Goal: Obtain resource: Download file/media

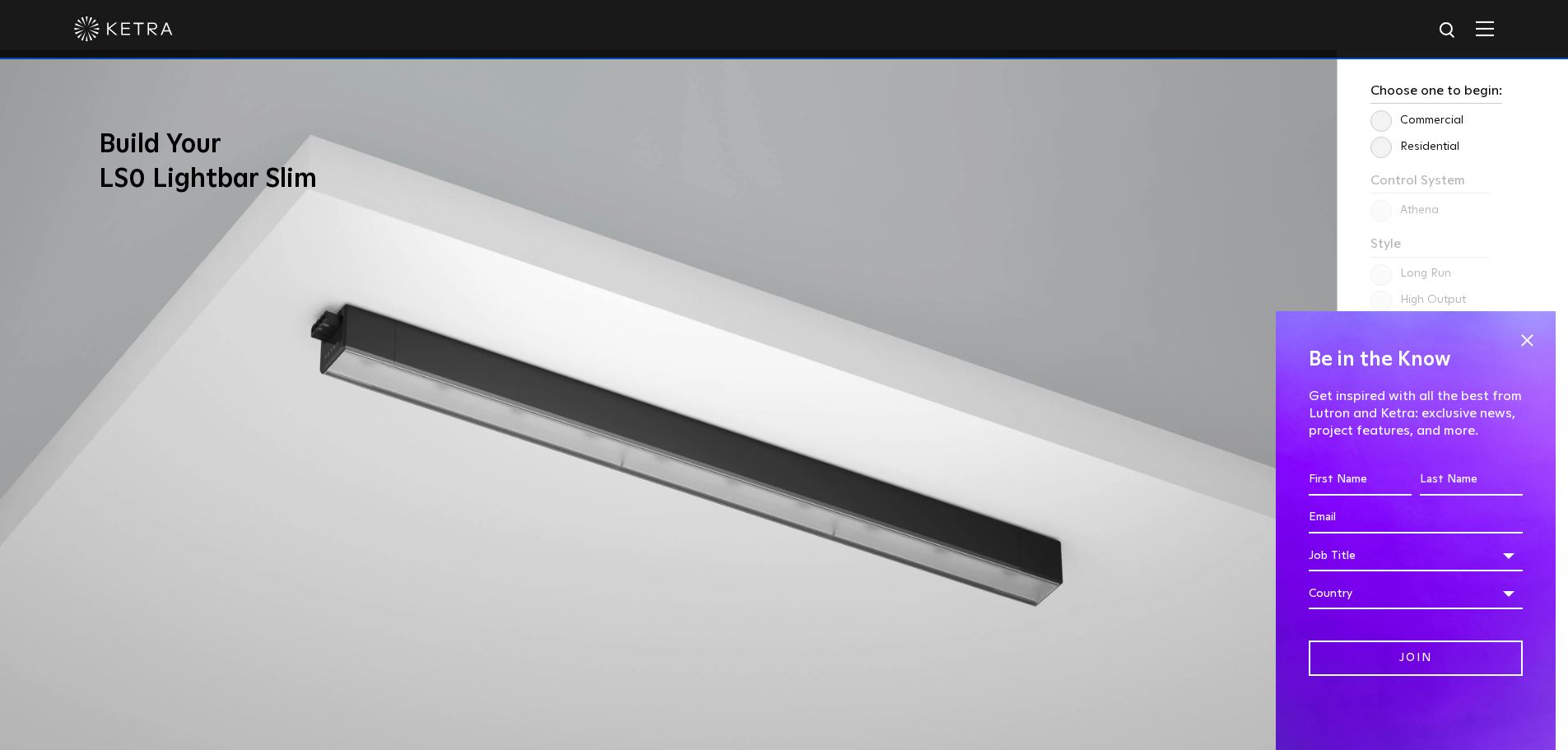
scroll to position [1481, 0]
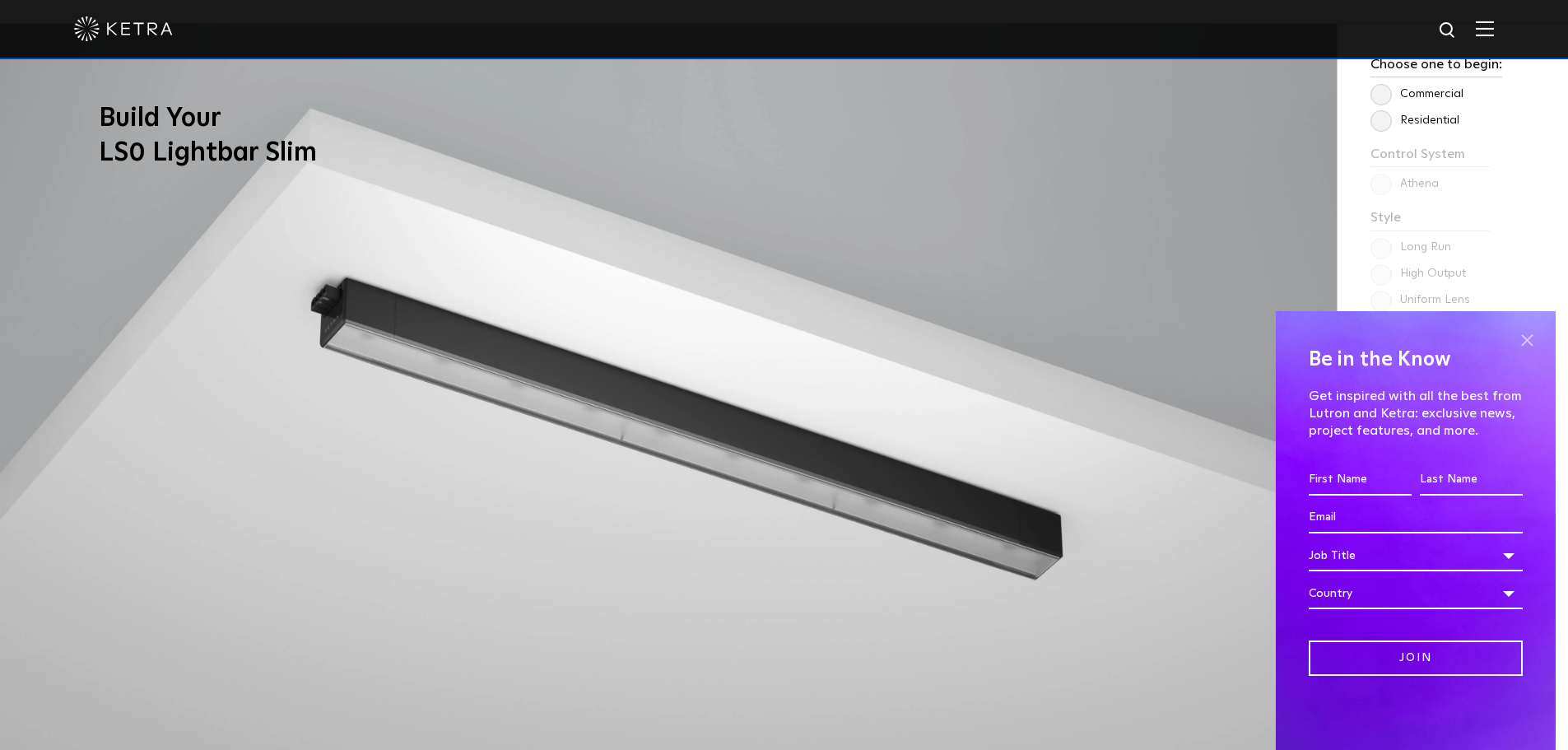
click at [1530, 330] on span at bounding box center [1527, 340] width 25 height 25
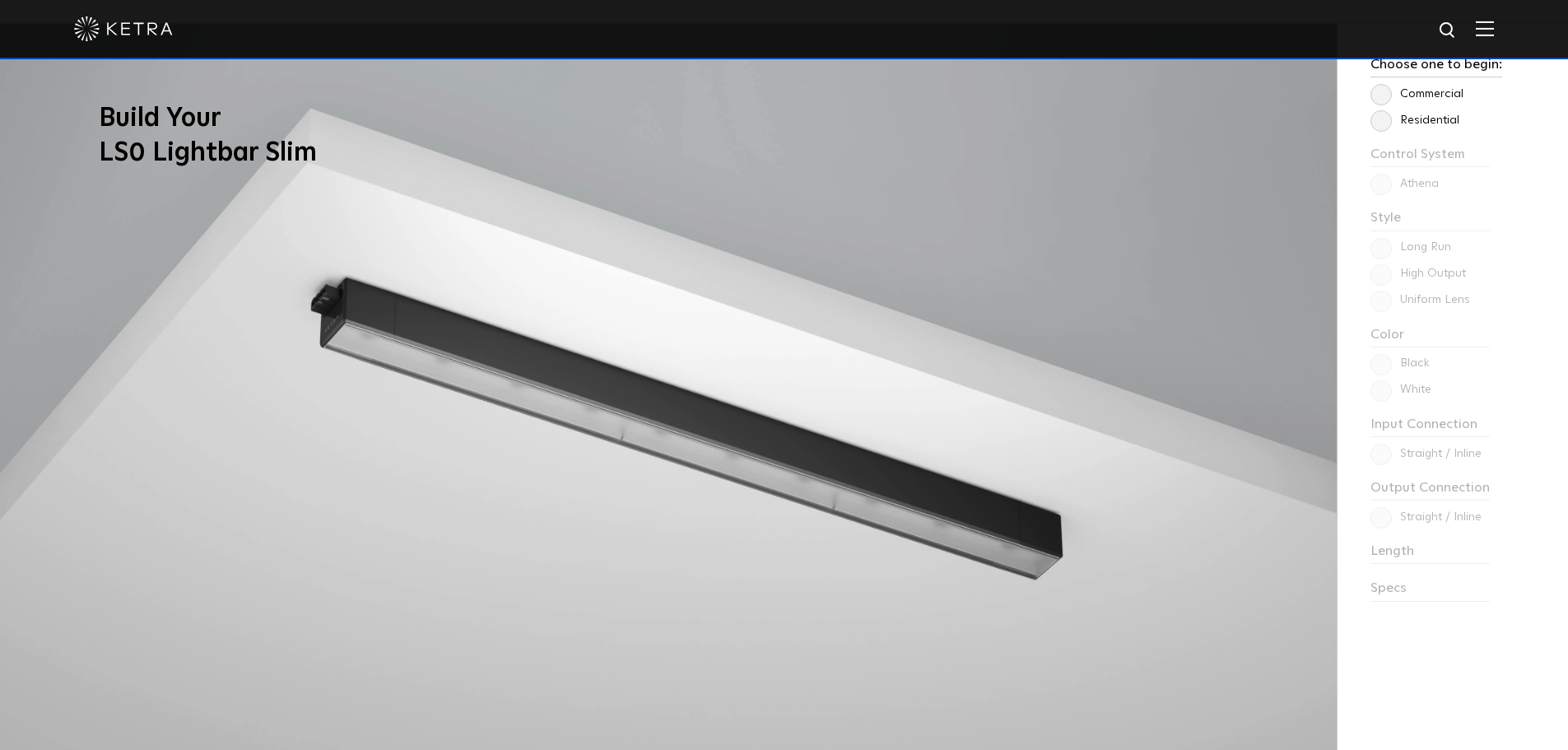
click at [1387, 118] on label "Residential" at bounding box center [1415, 121] width 89 height 14
click at [0, 0] on input "Residential" at bounding box center [0, 0] width 0 height 0
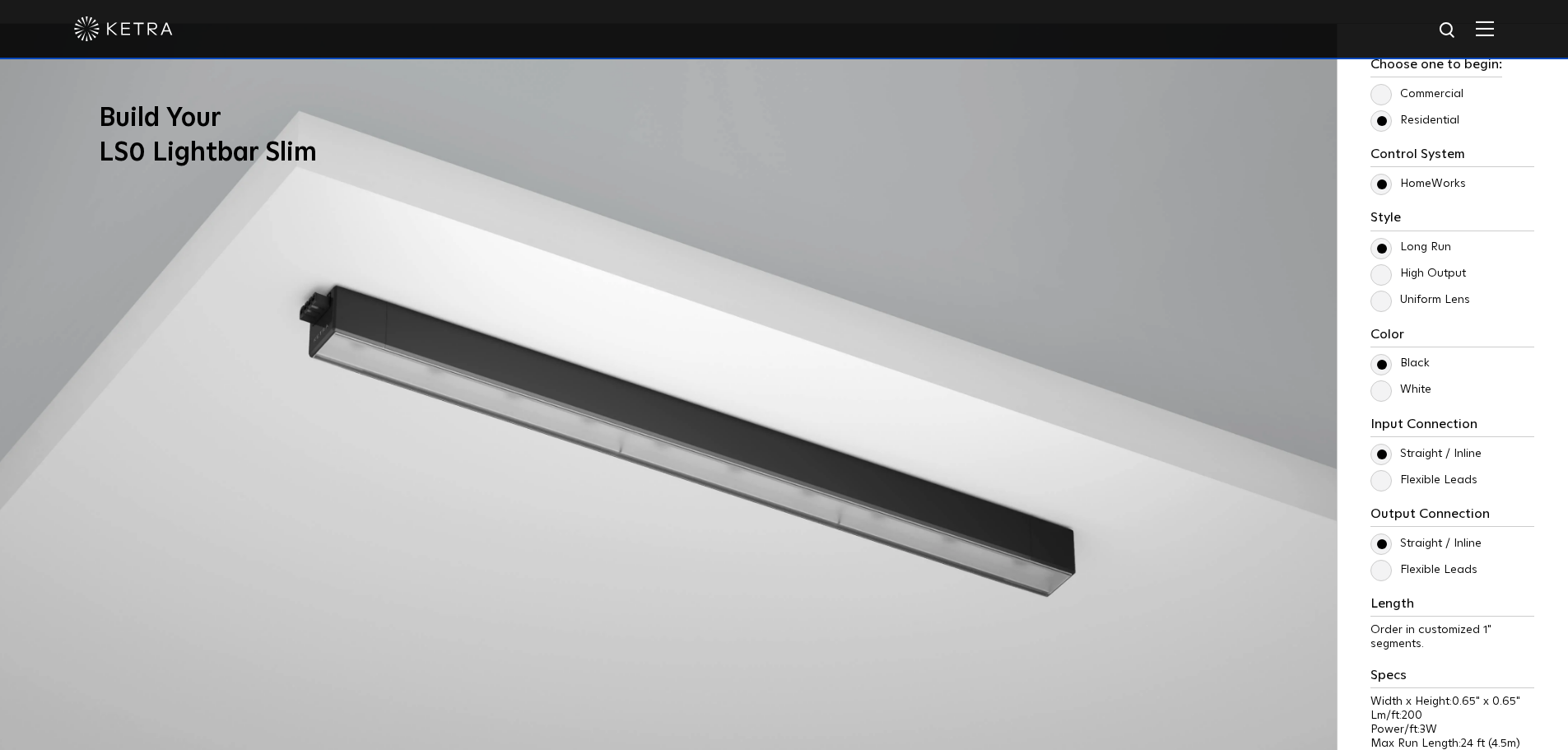
click at [1382, 299] on label "Uniform Lens" at bounding box center [1421, 299] width 100 height 14
click at [0, 0] on input "Uniform Lens" at bounding box center [0, 0] width 0 height 0
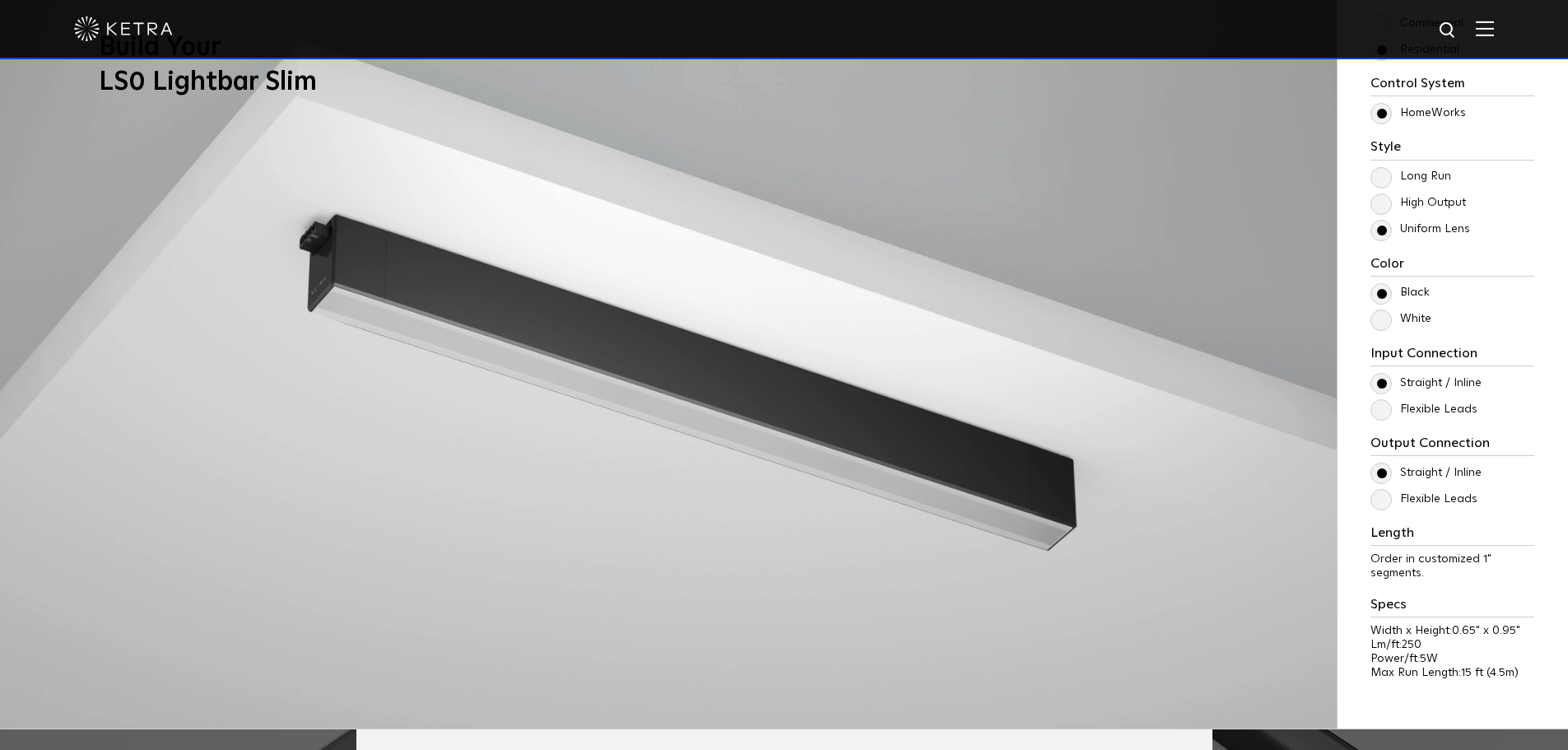
scroll to position [1563, 0]
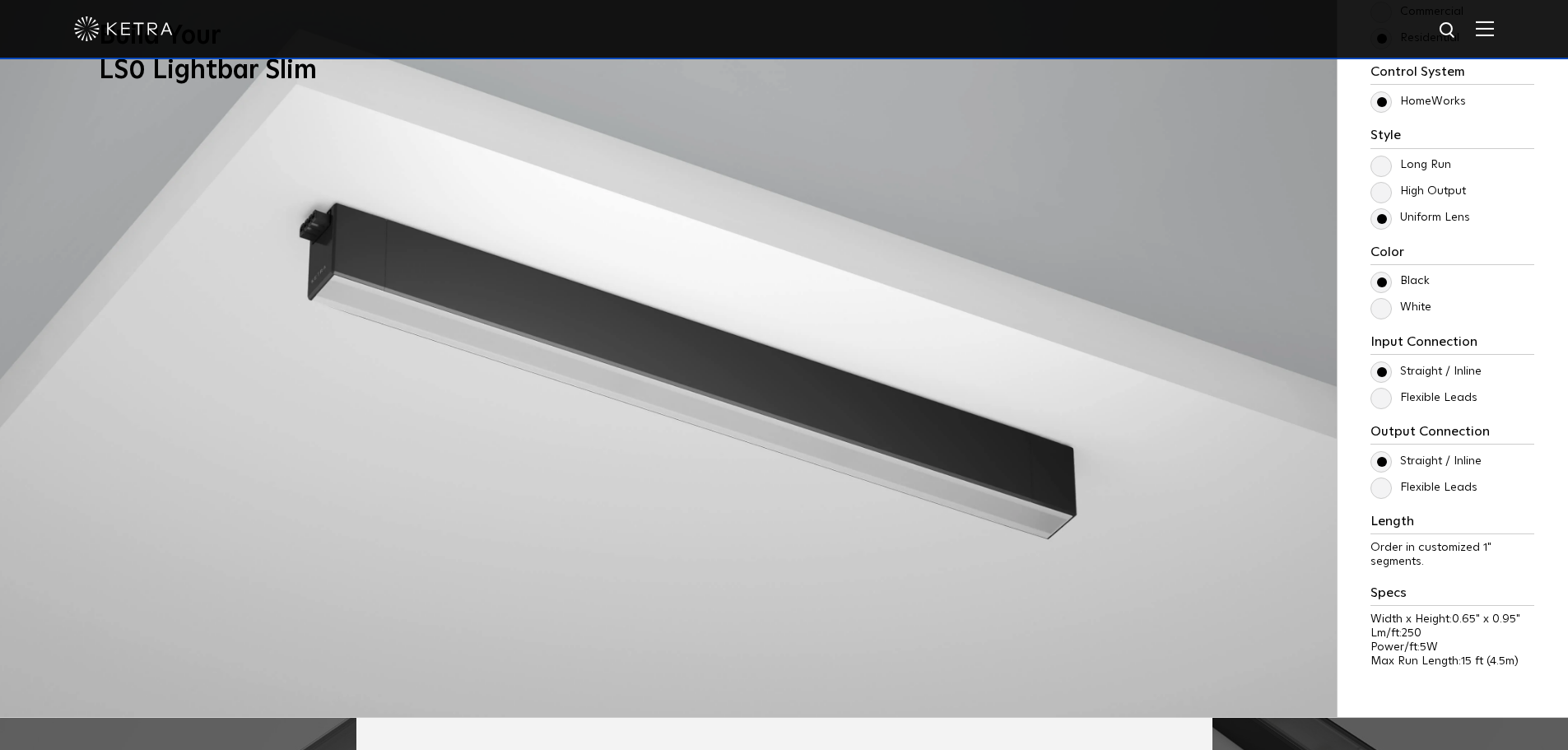
click at [1387, 318] on div "Control System Athena HomeWorks Style [GEOGRAPHIC_DATA] High Output Uniform Len…" at bounding box center [1452, 373] width 164 height 619
click at [1385, 314] on label "White" at bounding box center [1401, 307] width 61 height 14
click at [0, 0] on input "White" at bounding box center [0, 0] width 0 height 0
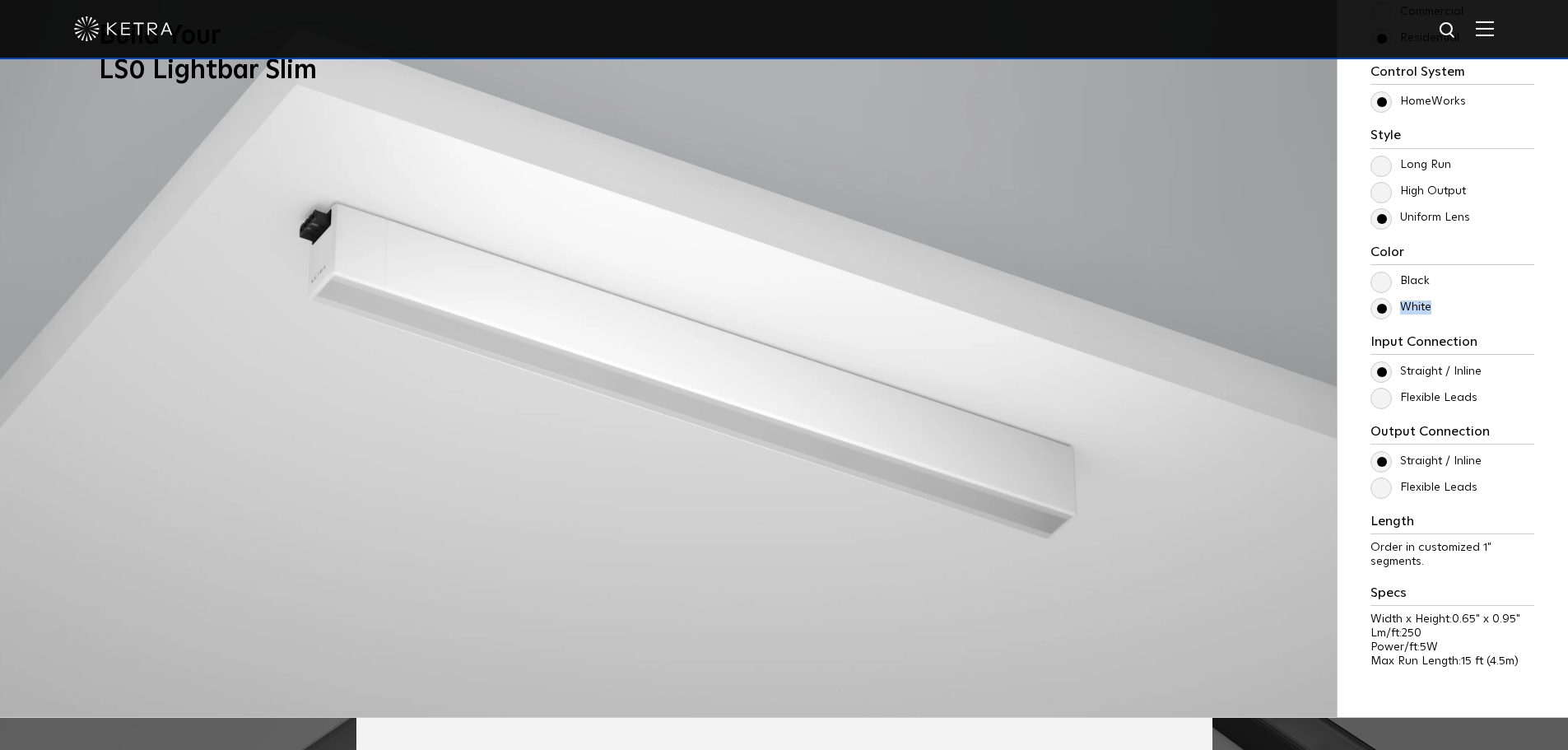
click at [1385, 314] on label "White" at bounding box center [1401, 307] width 61 height 14
click at [0, 0] on input "White" at bounding box center [0, 0] width 0 height 0
click at [1385, 314] on label "White" at bounding box center [1401, 307] width 61 height 14
click at [0, 0] on input "White" at bounding box center [0, 0] width 0 height 0
click at [1385, 288] on label "Black" at bounding box center [1400, 281] width 59 height 14
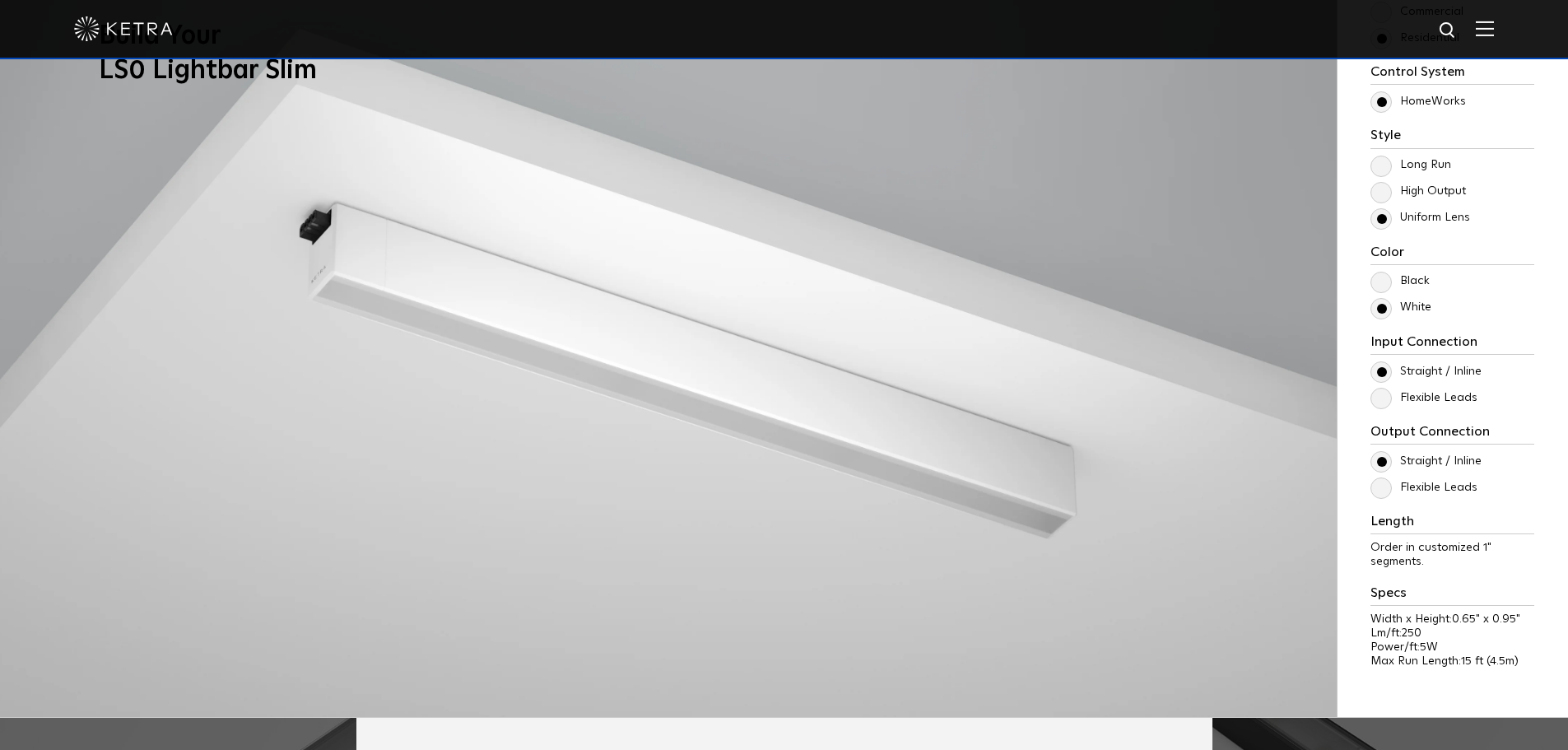
click at [0, 0] on input "Black" at bounding box center [0, 0] width 0 height 0
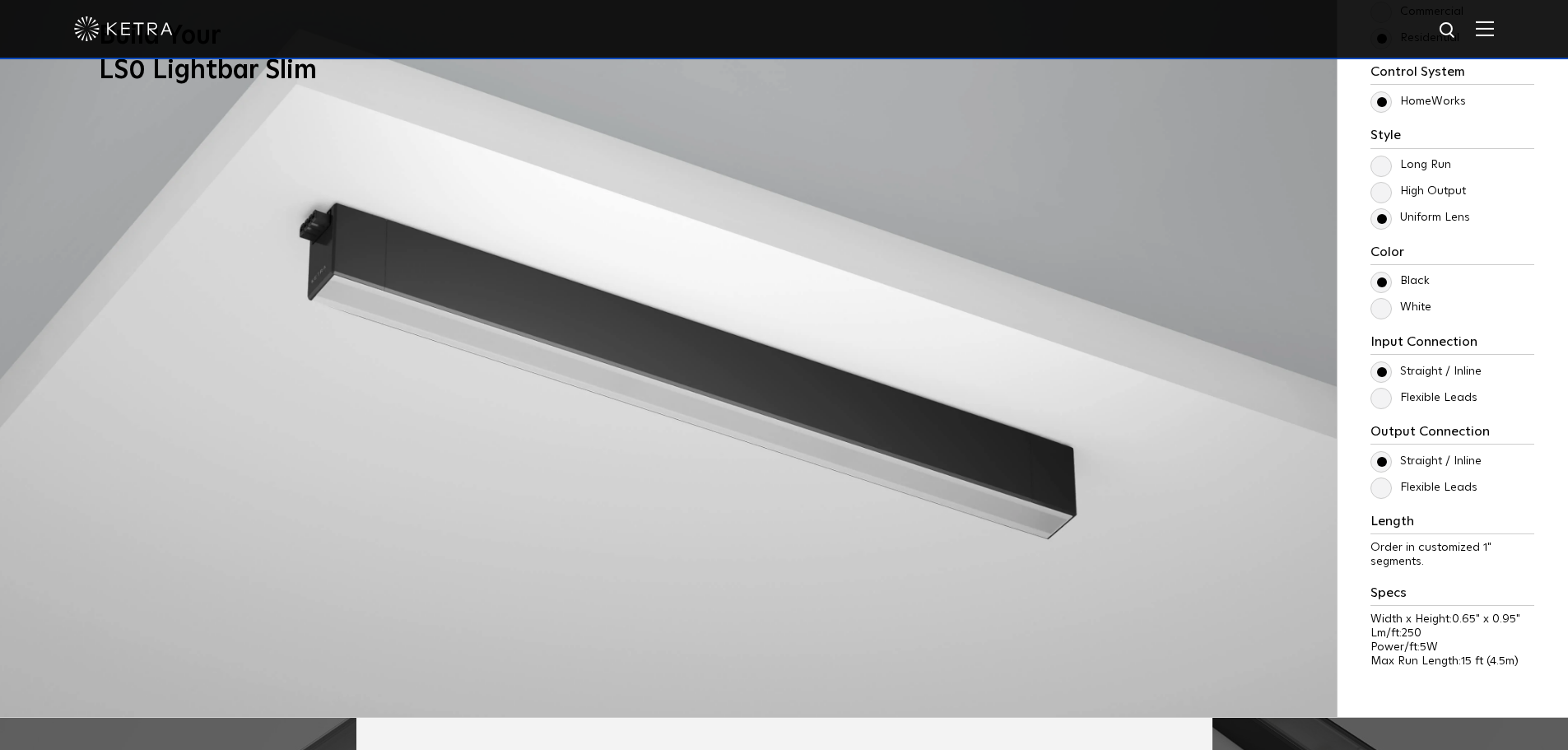
click at [1383, 301] on label "White" at bounding box center [1401, 307] width 61 height 14
click at [0, 0] on input "White" at bounding box center [0, 0] width 0 height 0
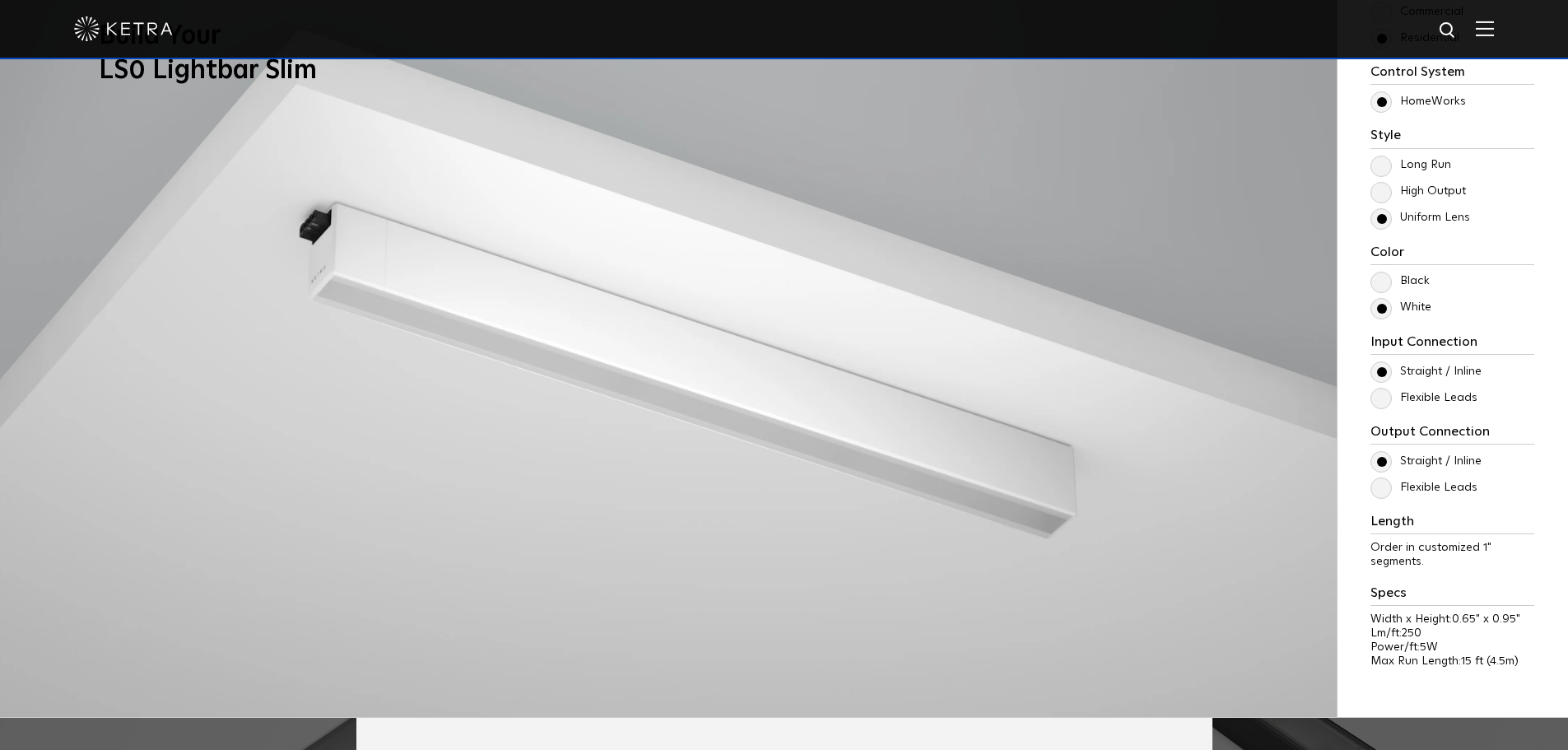
click at [1411, 487] on label "Flexible Leads" at bounding box center [1424, 487] width 107 height 14
click at [0, 0] on input "Flexible Leads" at bounding box center [0, 0] width 0 height 0
click at [1383, 462] on label "Straight / Inline" at bounding box center [1427, 461] width 111 height 14
click at [0, 0] on input "Straight / Inline" at bounding box center [0, 0] width 0 height 0
click at [1383, 486] on label "Flexible Leads" at bounding box center [1424, 487] width 107 height 14
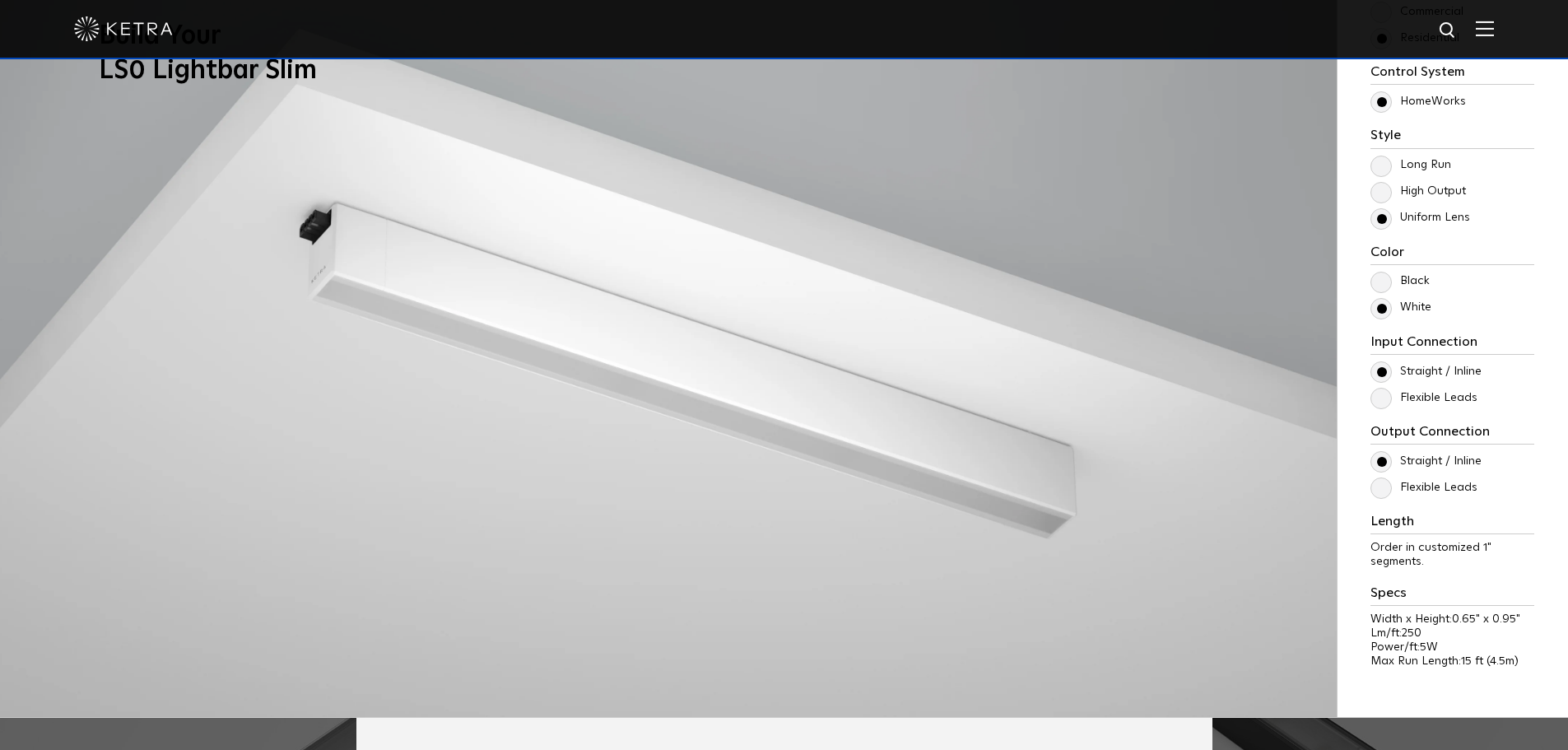
click at [0, 0] on input "Flexible Leads" at bounding box center [0, 0] width 0 height 0
click at [1384, 459] on label "Straight / Inline" at bounding box center [1427, 461] width 111 height 14
click at [0, 0] on input "Straight / Inline" at bounding box center [0, 0] width 0 height 0
click at [1390, 501] on div "Control System Athena HomeWorks Style [GEOGRAPHIC_DATA] High Output Uniform Len…" at bounding box center [1452, 373] width 164 height 619
click at [1379, 486] on label "Flexible Leads" at bounding box center [1424, 487] width 107 height 14
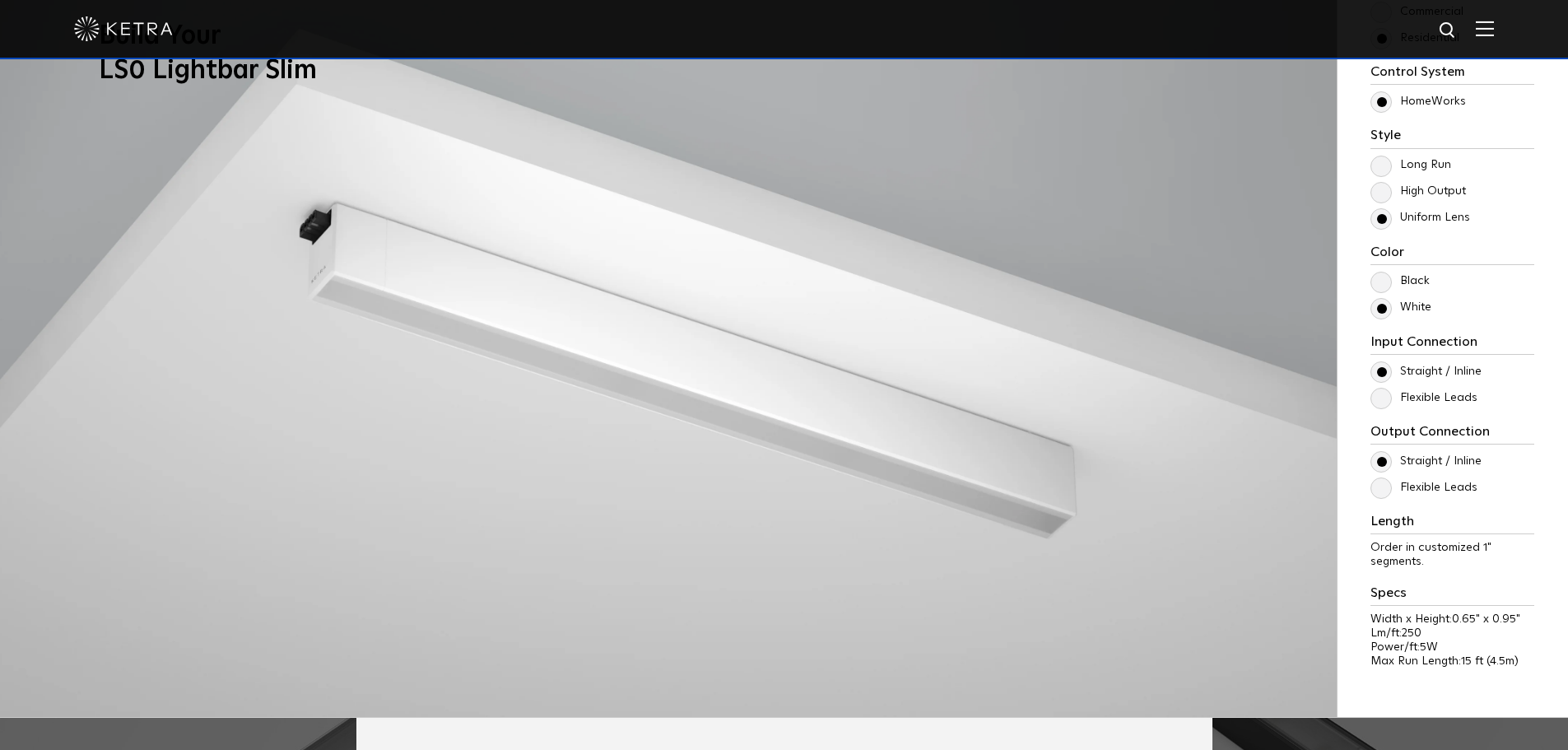
click at [0, 0] on input "Flexible Leads" at bounding box center [0, 0] width 0 height 0
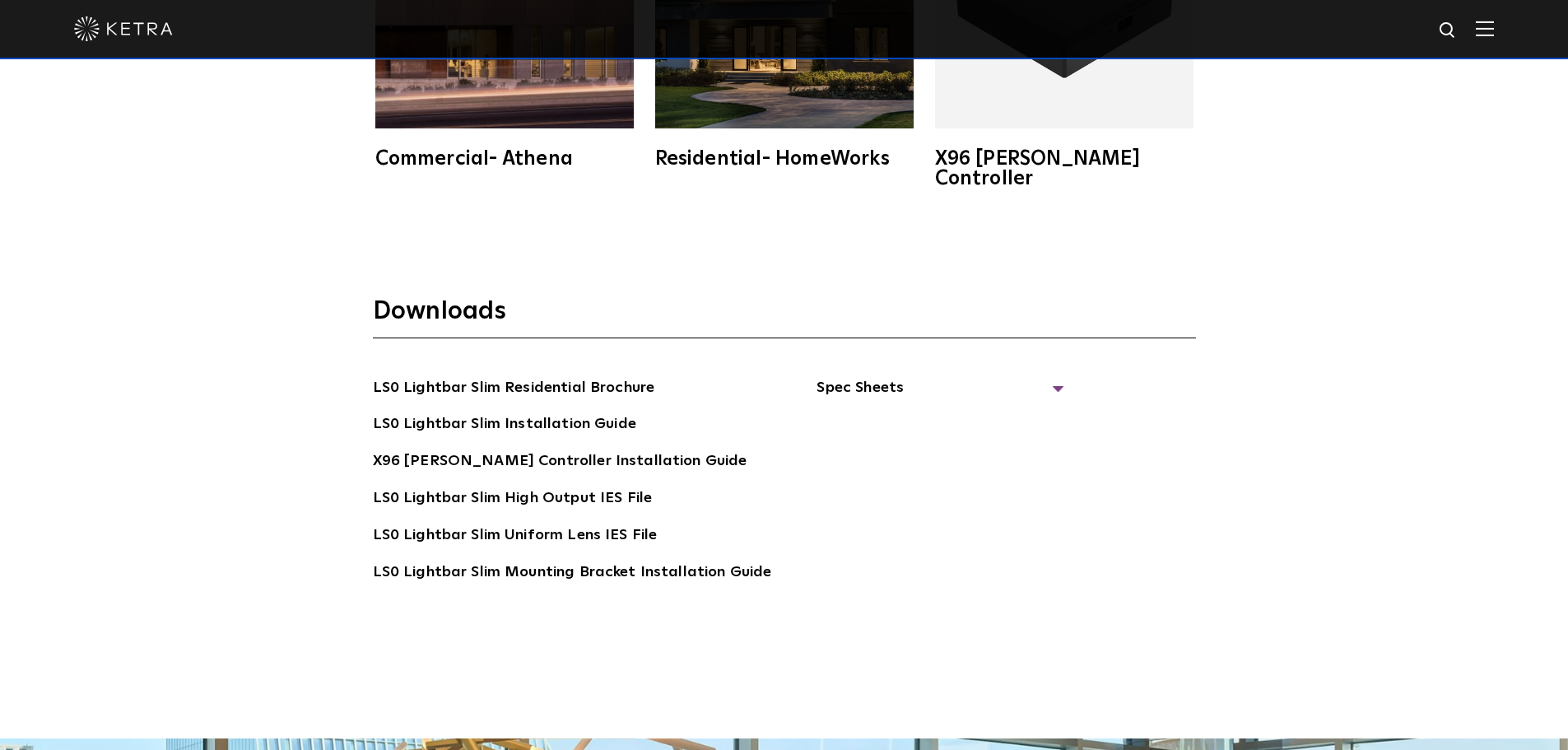
scroll to position [3374, 0]
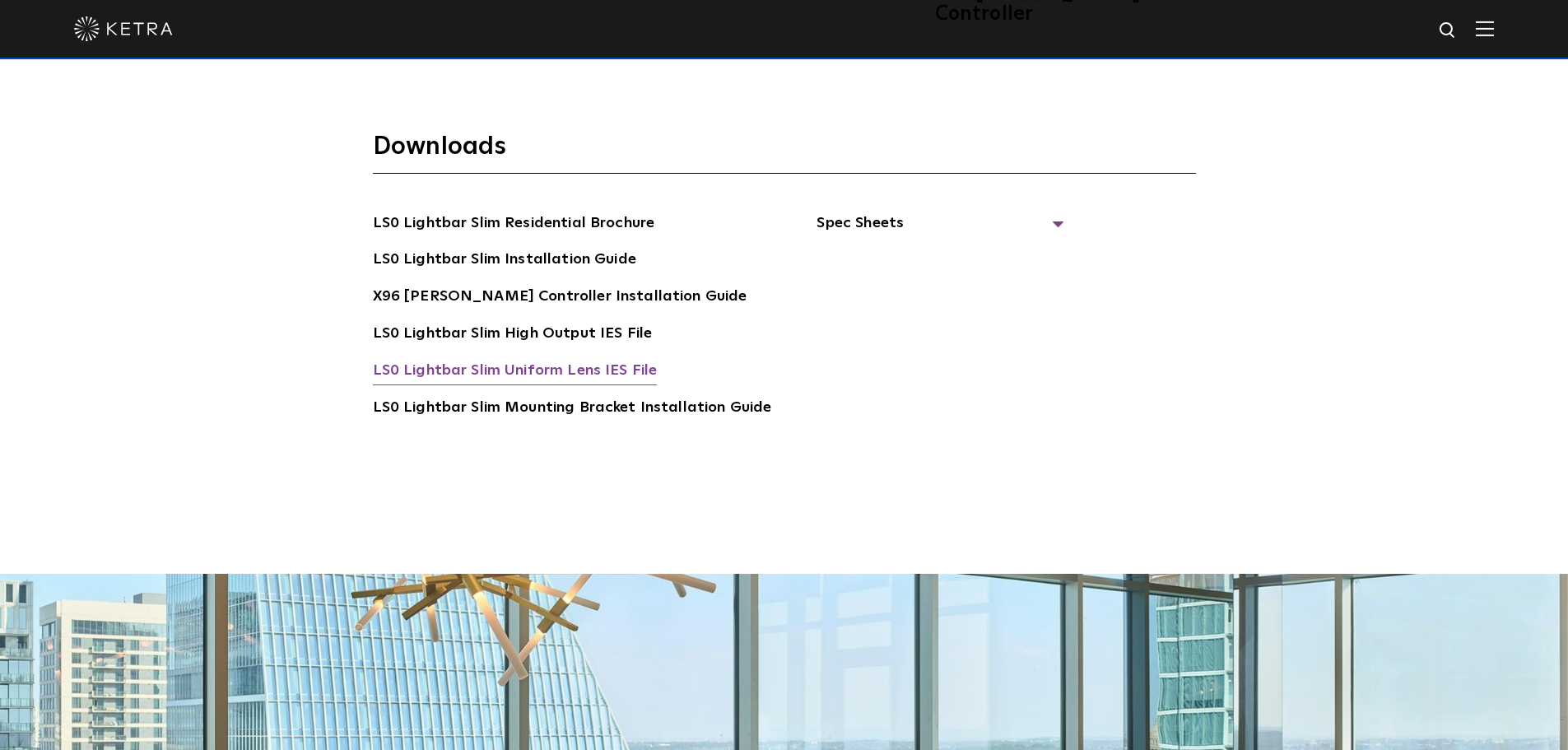
click at [552, 358] on link "LS0 Lightbar Slim Uniform Lens IES File" at bounding box center [515, 372] width 284 height 27
click at [511, 211] on link "LS0 Lightbar Slim Residential Brochure" at bounding box center [513, 225] width 282 height 27
click at [819, 211] on span "Spec Sheets" at bounding box center [940, 229] width 247 height 37
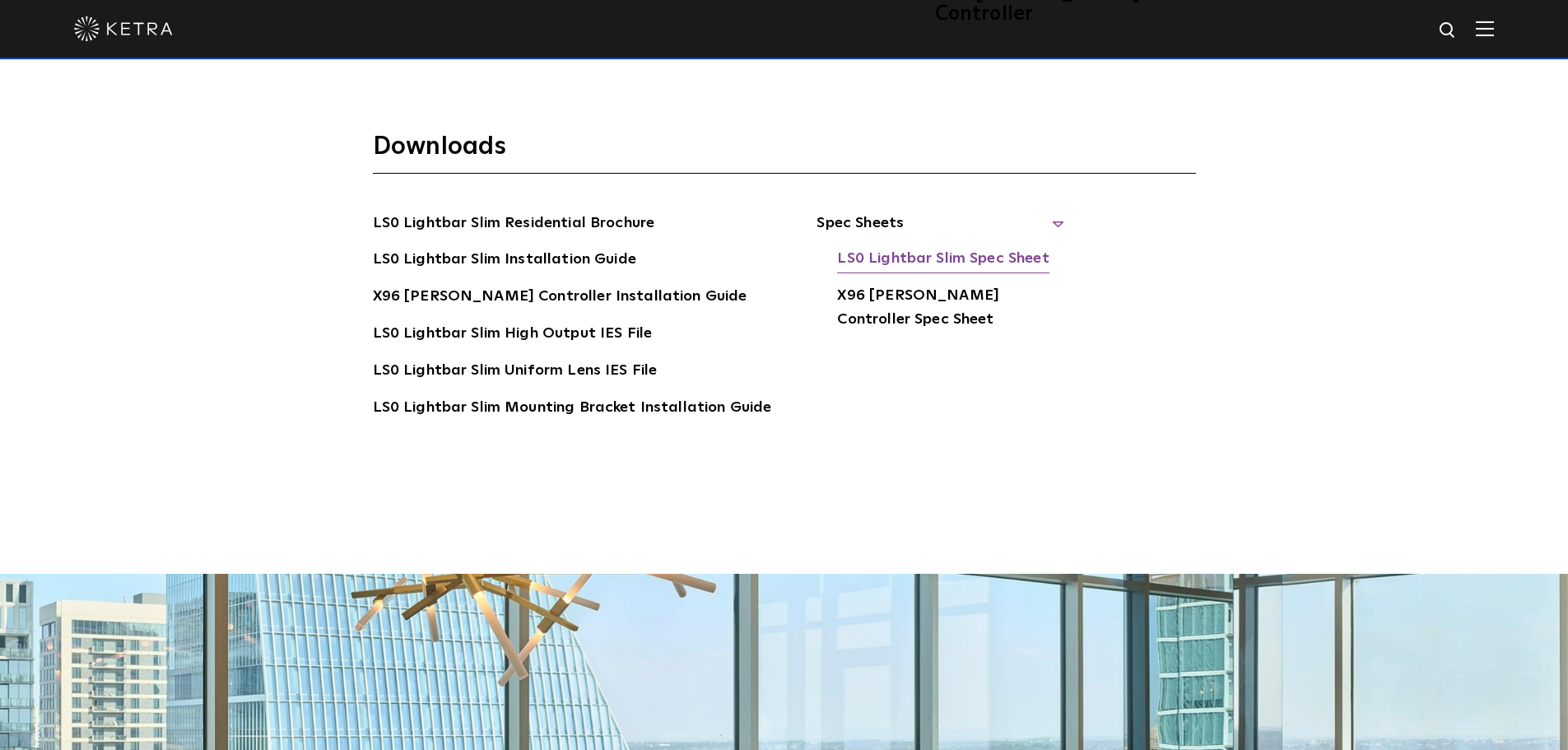
click at [905, 249] on link "LS0 Lightbar Slim Spec Sheet" at bounding box center [942, 260] width 211 height 27
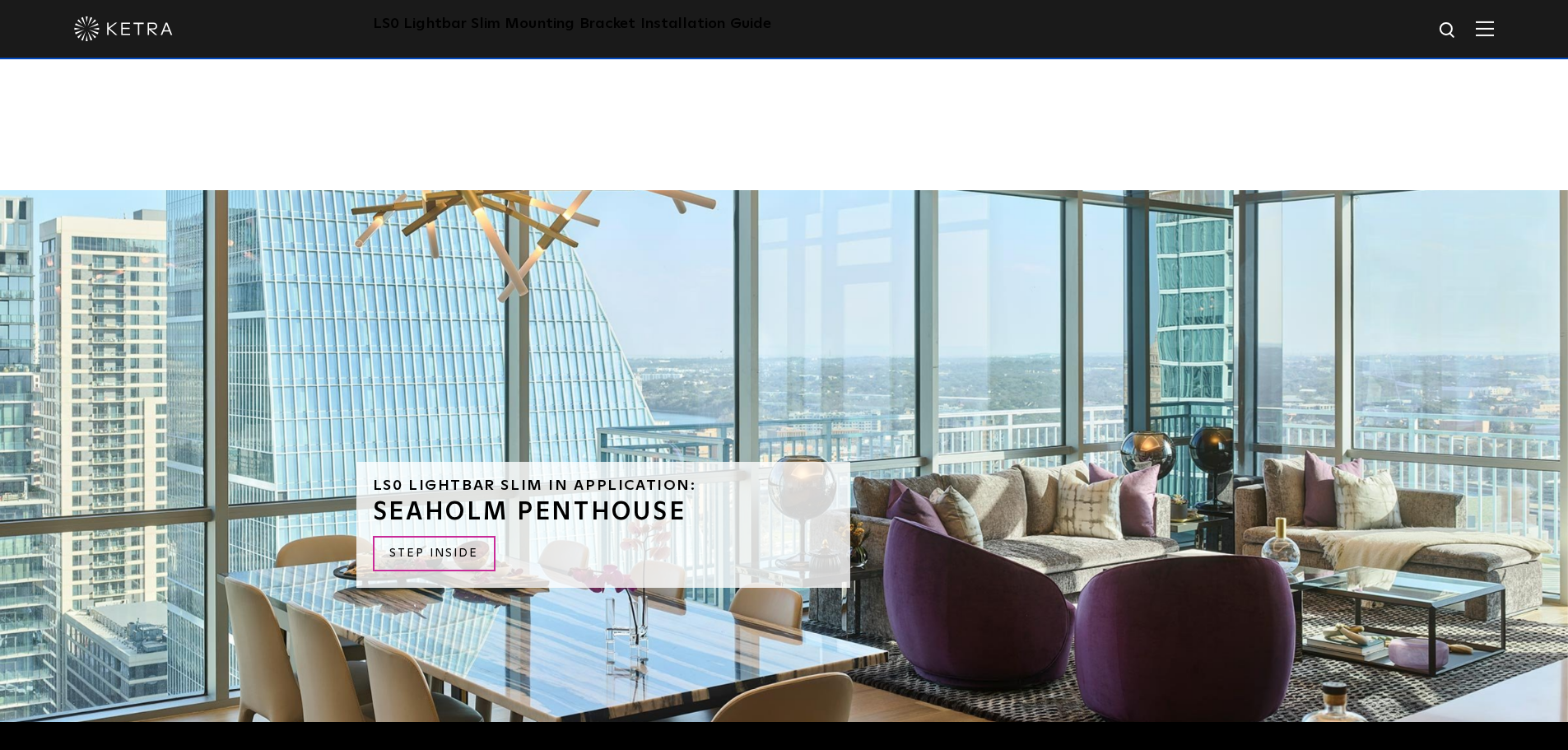
scroll to position [3785, 0]
